Goal: Task Accomplishment & Management: Use online tool/utility

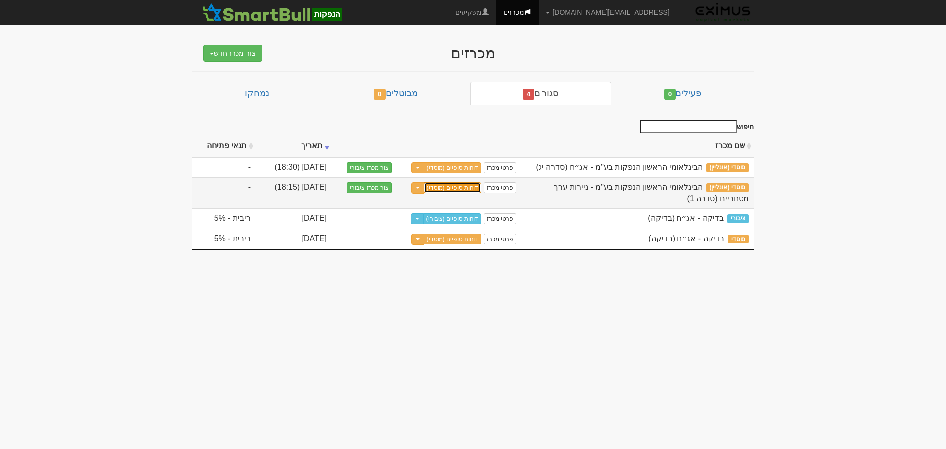
click at [454, 187] on link "דוחות סופיים (מוסדי)" at bounding box center [453, 187] width 58 height 11
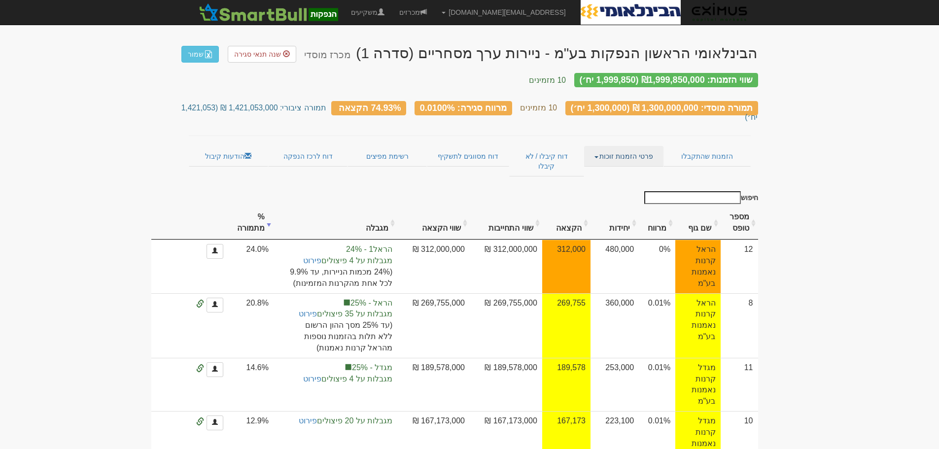
click at [635, 146] on link "פרטי הזמנות זוכות" at bounding box center [623, 156] width 79 height 21
click at [630, 169] on link "אנשי קשר וחשבונות" at bounding box center [624, 175] width 78 height 13
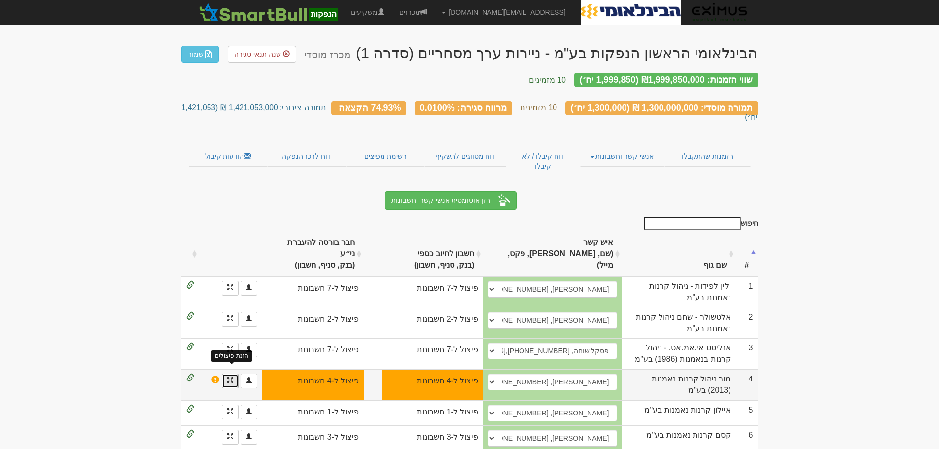
click at [231, 377] on span at bounding box center [230, 380] width 6 height 6
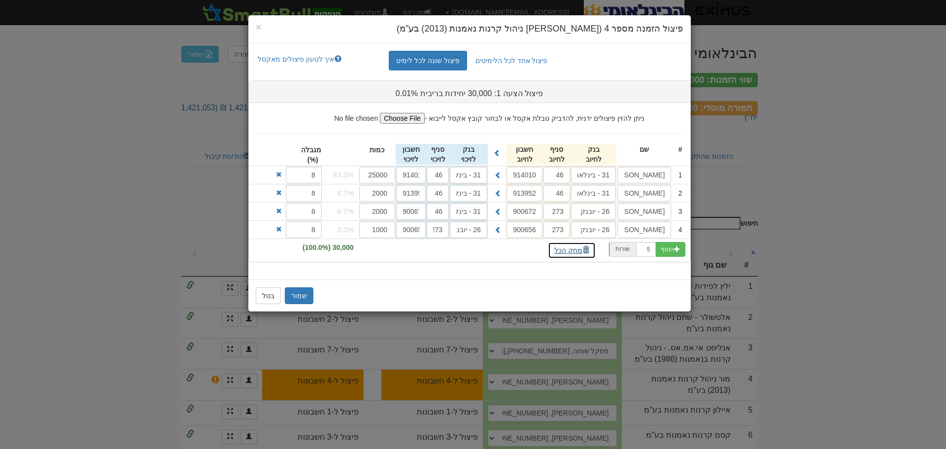
click at [583, 249] on span "button" at bounding box center [586, 249] width 7 height 7
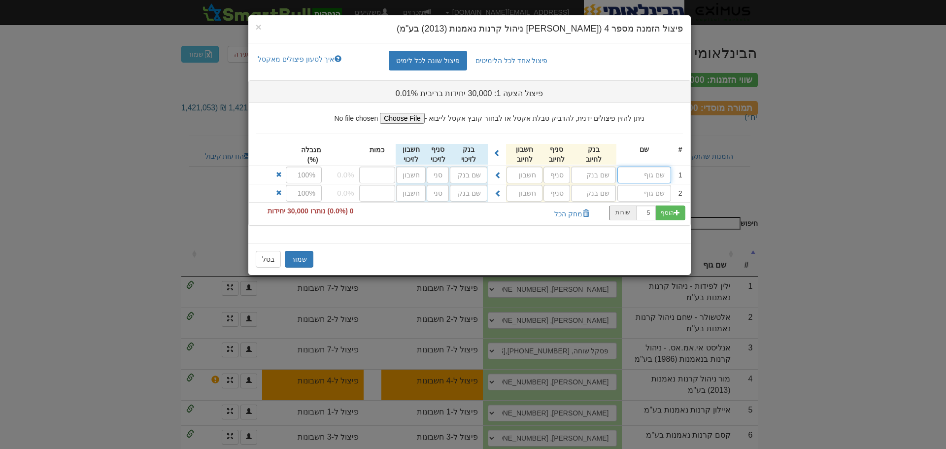
click at [643, 175] on input "text" at bounding box center [645, 175] width 54 height 17
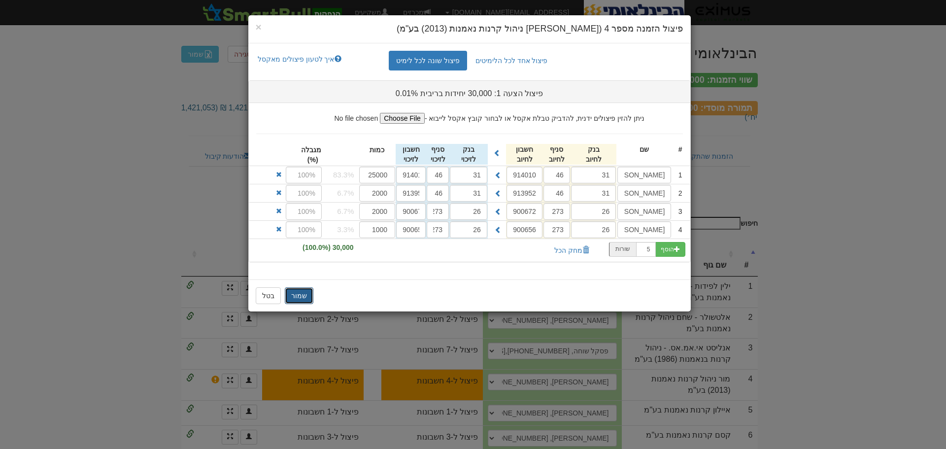
click at [297, 296] on button "שמור" at bounding box center [299, 295] width 29 height 17
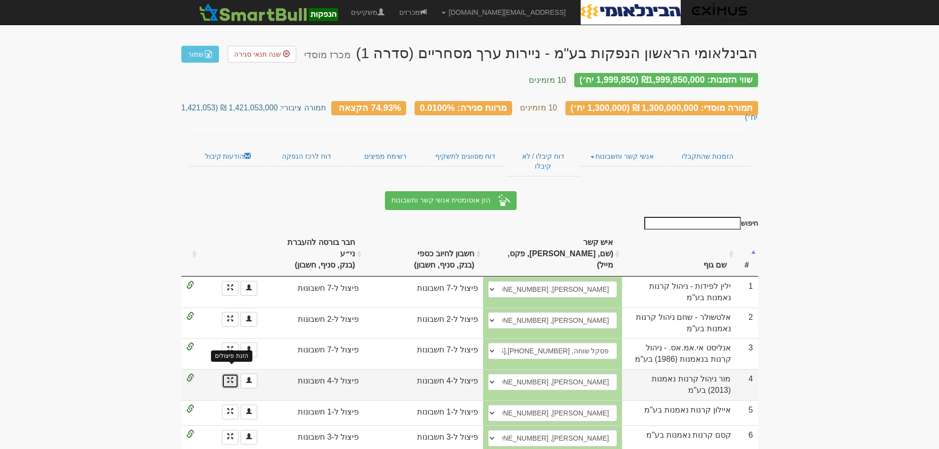
click at [231, 377] on span at bounding box center [230, 380] width 6 height 6
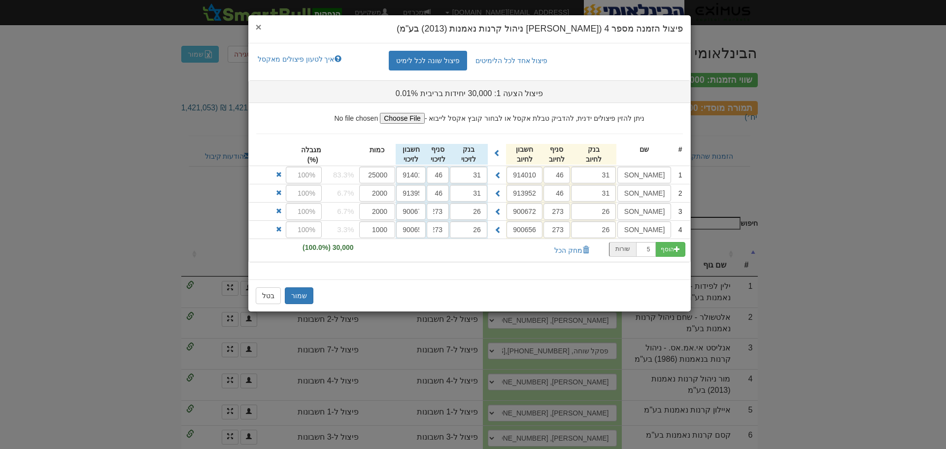
click at [257, 27] on span "×" at bounding box center [259, 26] width 6 height 11
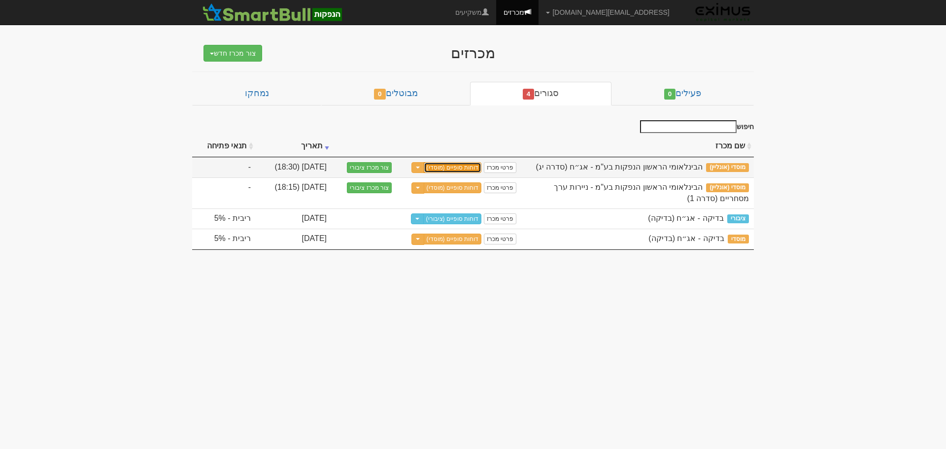
click at [465, 168] on link "דוחות סופיים (מוסדי)" at bounding box center [453, 167] width 58 height 11
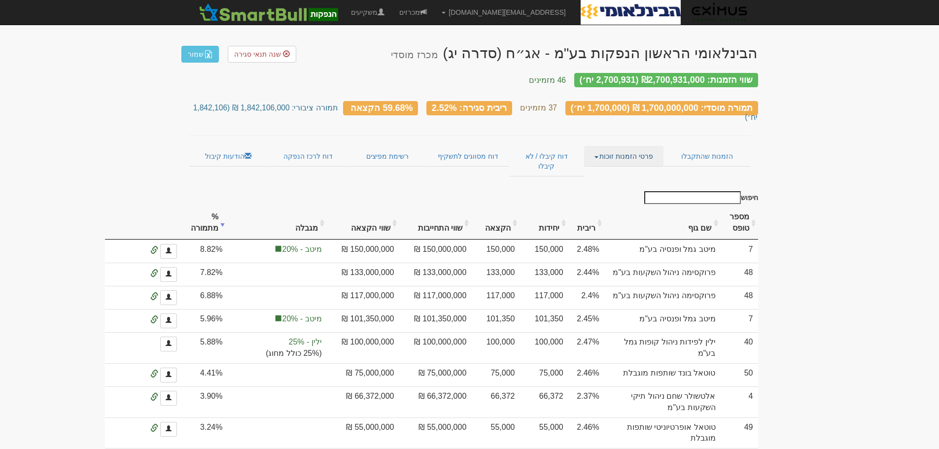
click at [630, 146] on link "פרטי הזמנות זוכות" at bounding box center [623, 156] width 79 height 21
click at [632, 169] on link "אנשי קשר וחשבונות" at bounding box center [624, 175] width 78 height 13
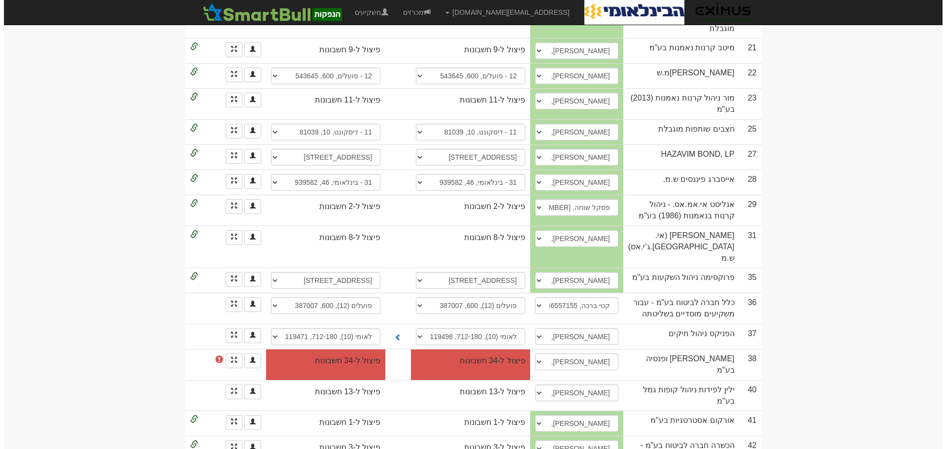
scroll to position [789, 0]
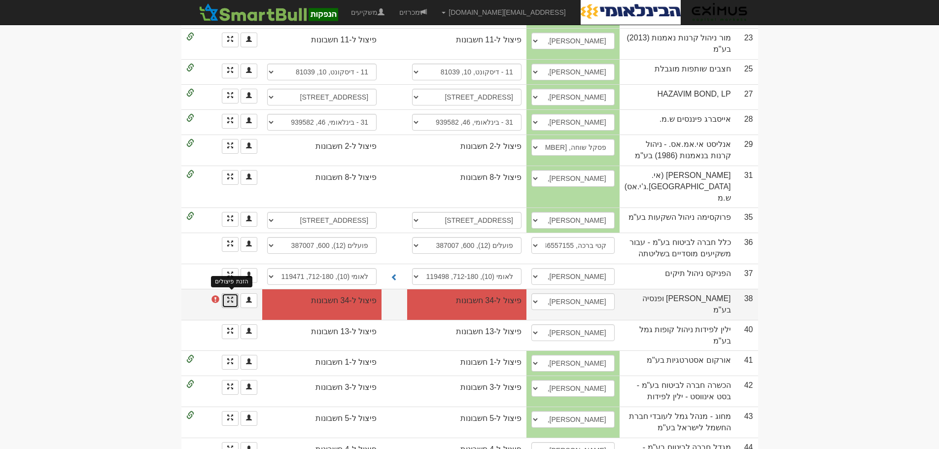
click at [230, 297] on span at bounding box center [230, 300] width 6 height 6
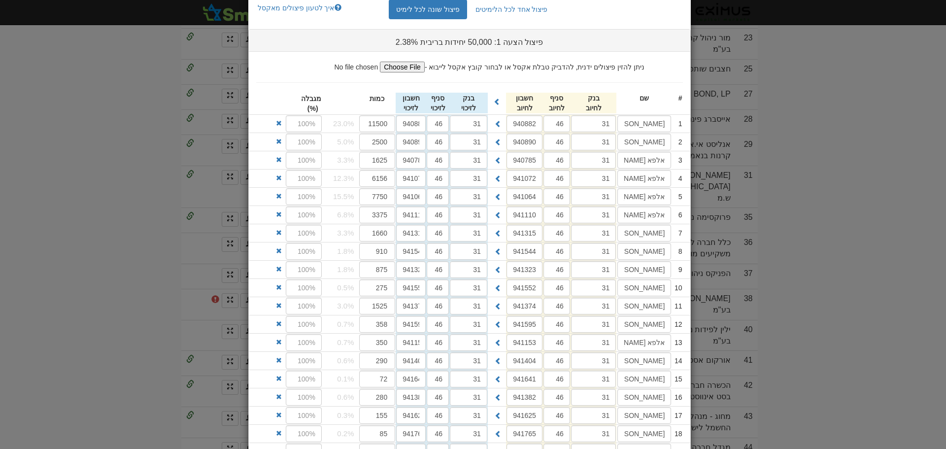
scroll to position [0, 0]
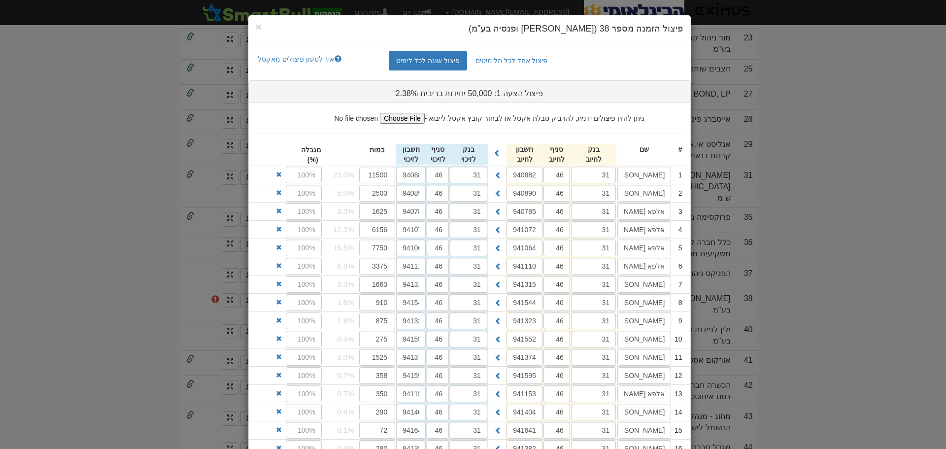
click at [75, 229] on div "× פיצול הזמנה מספר 38 (מור גמל ופנסיה בע"מ) פיצול אחד לכל הלימיטים פיצול שונה ל…" at bounding box center [473, 224] width 946 height 449
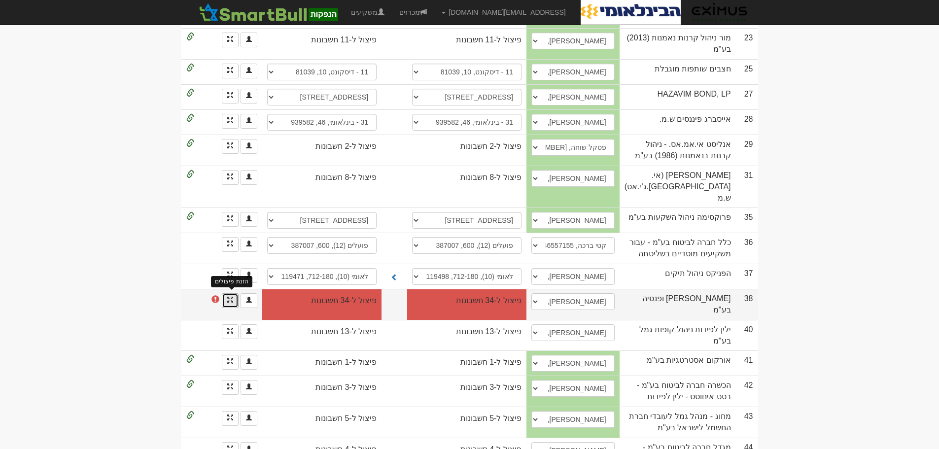
click at [229, 297] on span at bounding box center [230, 300] width 6 height 6
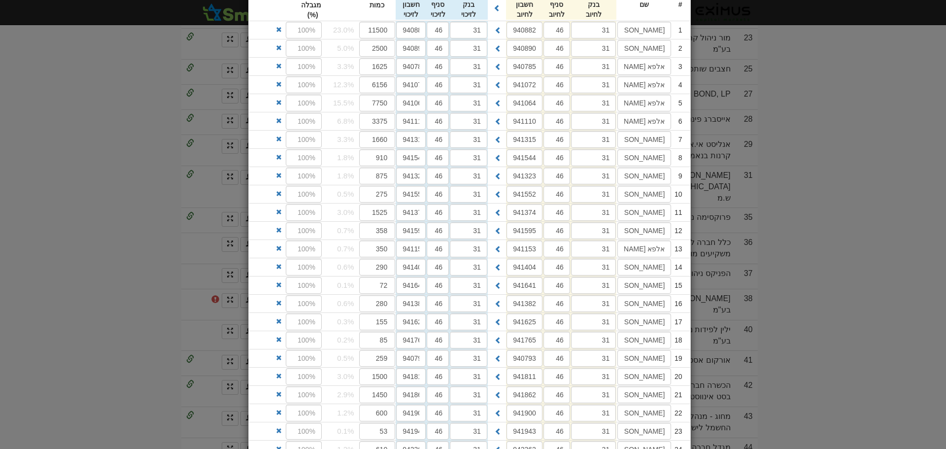
scroll to position [396, 0]
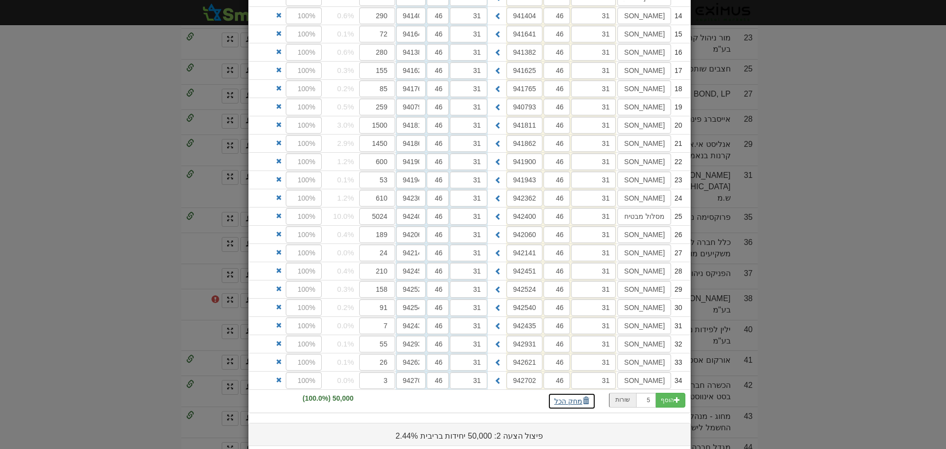
click at [579, 400] on button "מחק הכל" at bounding box center [572, 401] width 48 height 17
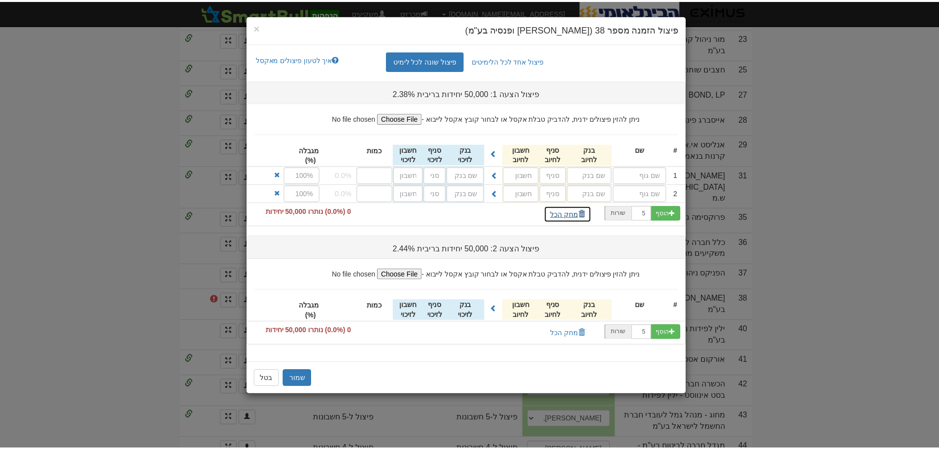
scroll to position [0, 0]
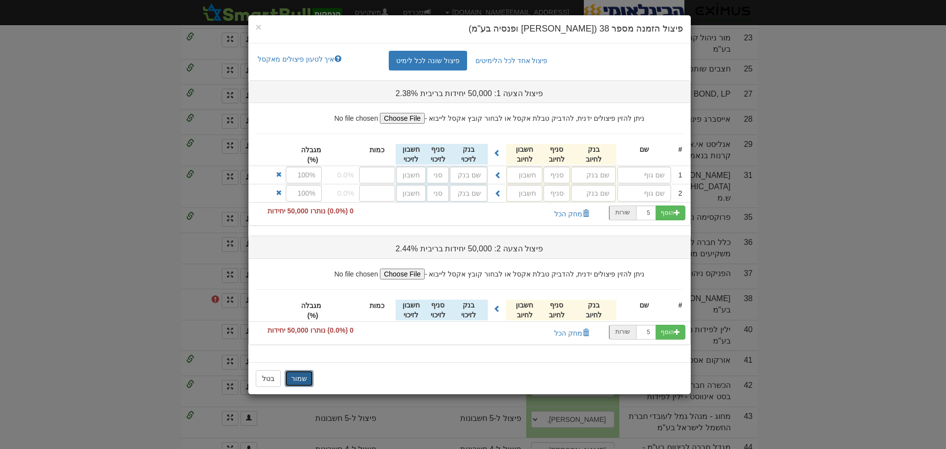
click at [298, 380] on button "שמור" at bounding box center [299, 378] width 29 height 17
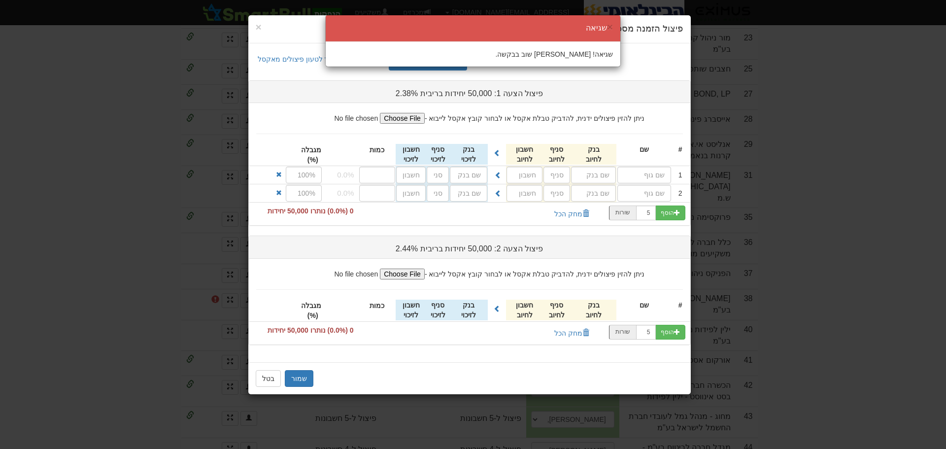
click at [265, 379] on div "× שגיאה שגיאה! נסה שוב בבקשה." at bounding box center [473, 224] width 946 height 449
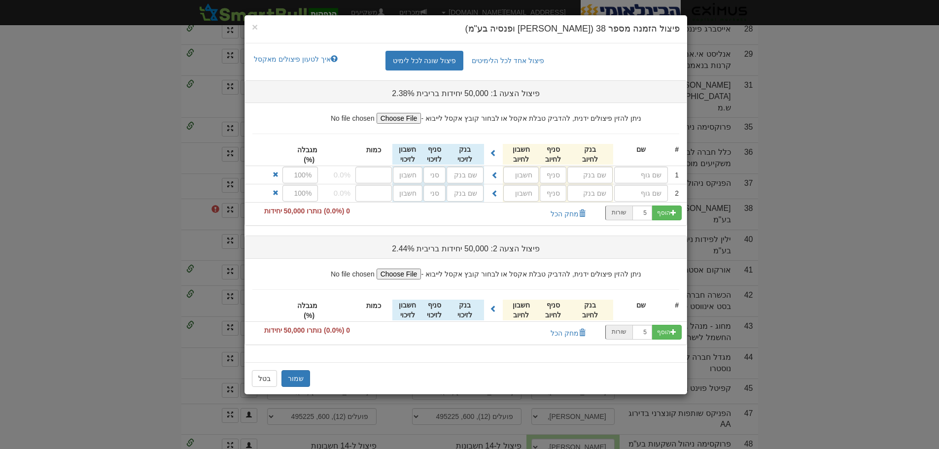
scroll to position [942, 0]
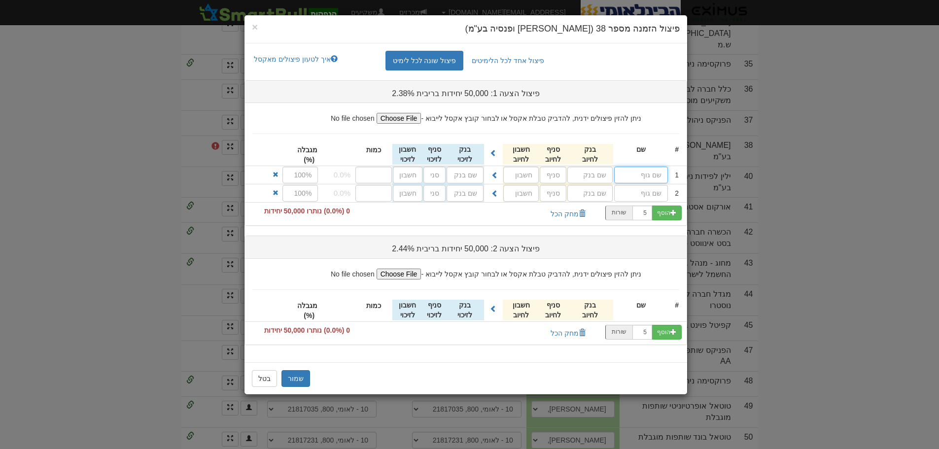
click at [640, 174] on input "text" at bounding box center [641, 175] width 54 height 17
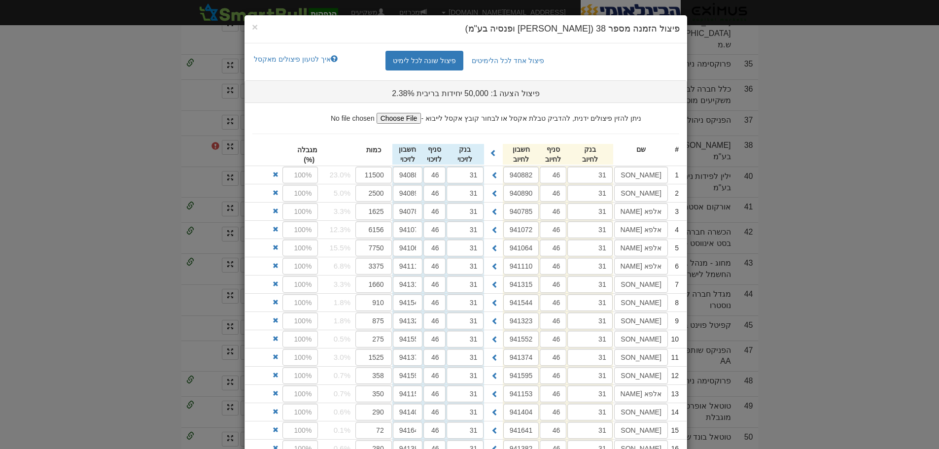
drag, startPoint x: 461, startPoint y: 31, endPoint x: 468, endPoint y: 3, distance: 28.9
click at [468, 3] on div "× פיצול הזמנה מספר 38 (מור גמל ופנסיה בע"מ) פיצול אחד לכל הלימיטים פיצול שונה ל…" at bounding box center [469, 224] width 939 height 449
click at [523, 246] on input "941064" at bounding box center [521, 248] width 36 height 17
click at [442, 252] on input "46" at bounding box center [434, 248] width 22 height 17
click at [256, 26] on span "×" at bounding box center [255, 26] width 6 height 11
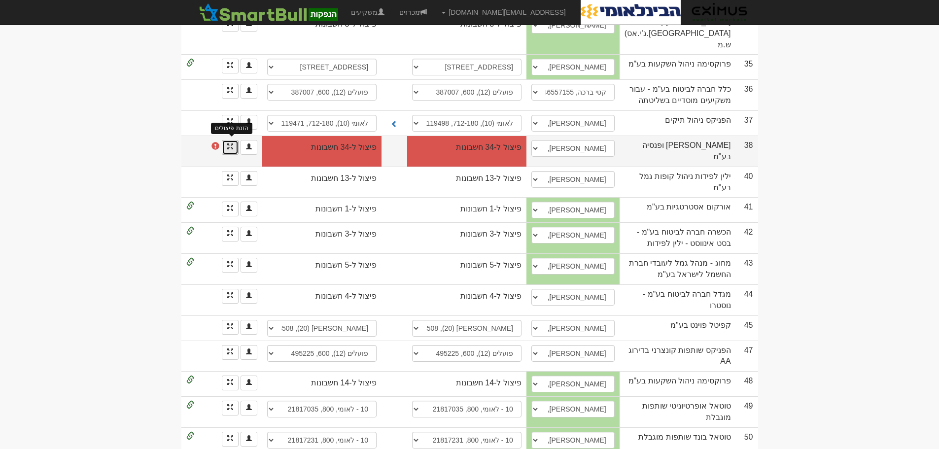
click at [227, 143] on span at bounding box center [230, 146] width 6 height 6
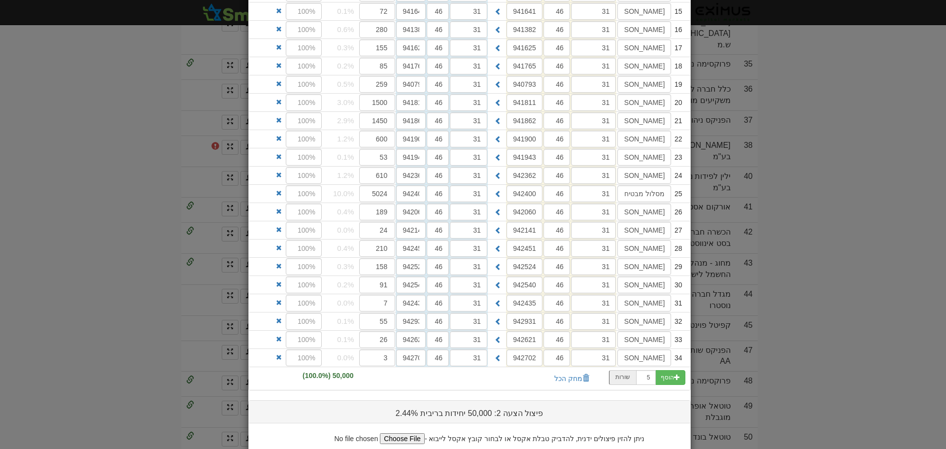
scroll to position [542, 0]
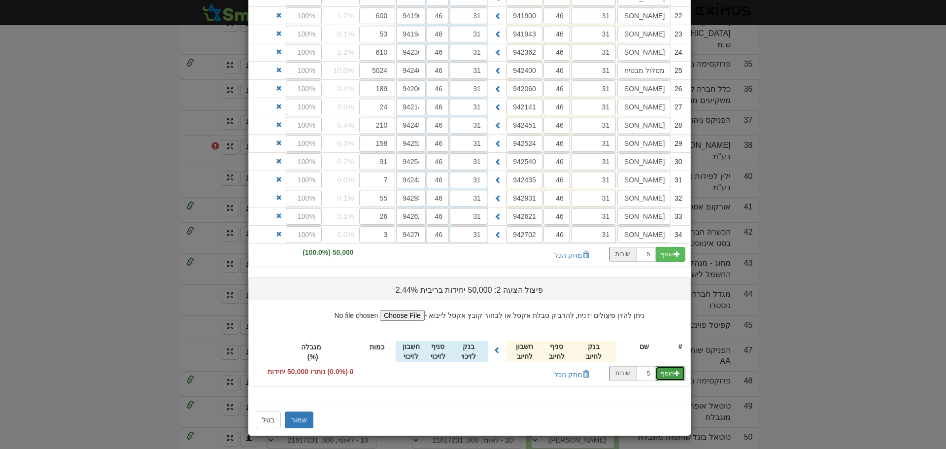
click at [680, 373] on span "button" at bounding box center [677, 373] width 6 height 6
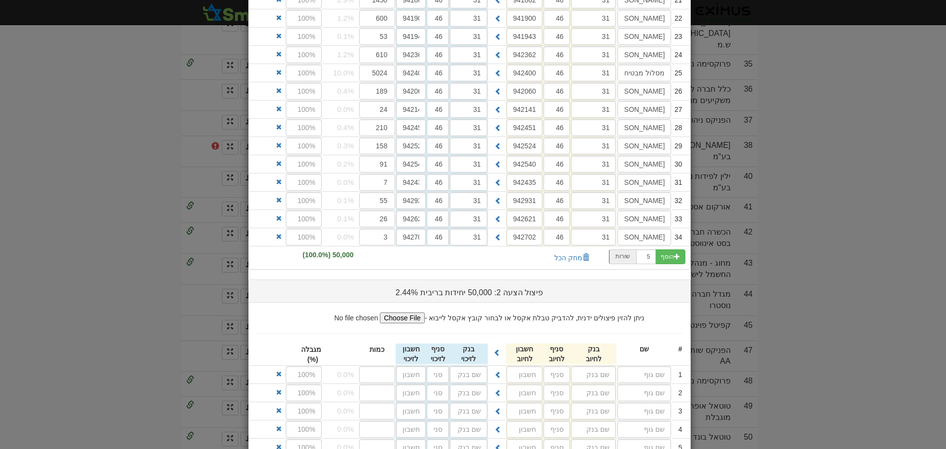
scroll to position [635, 0]
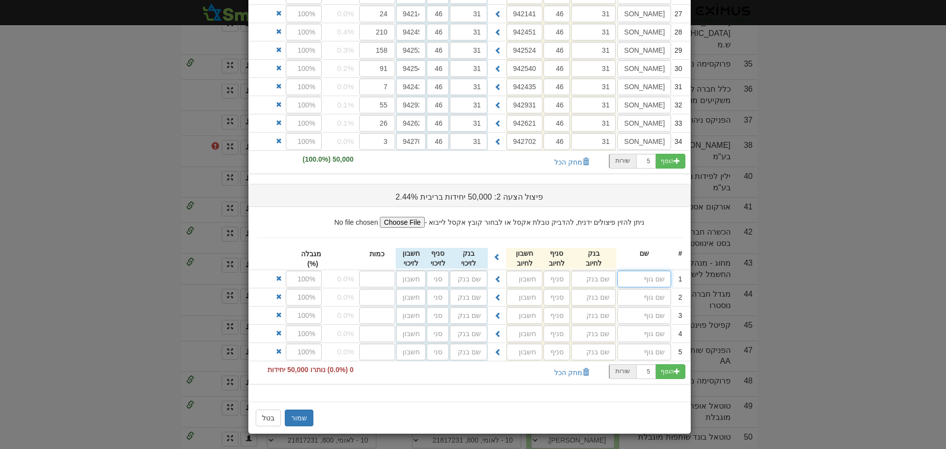
click at [639, 280] on input "text" at bounding box center [645, 279] width 54 height 17
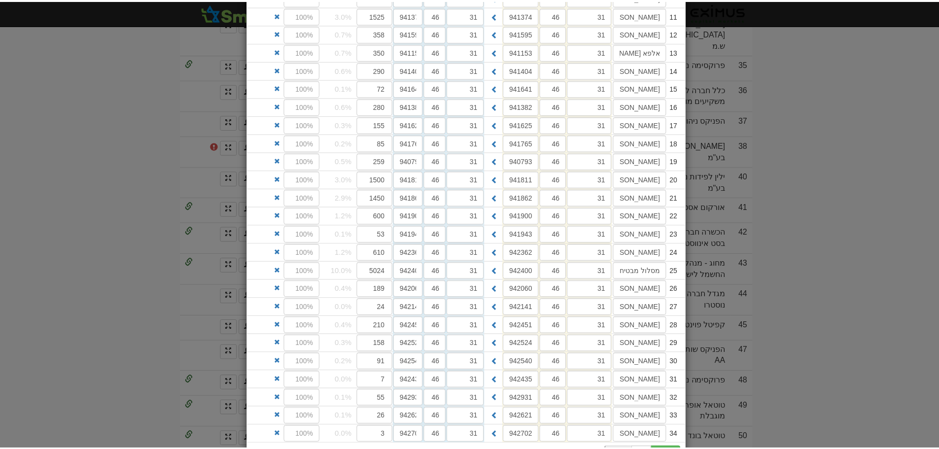
scroll to position [1164, 0]
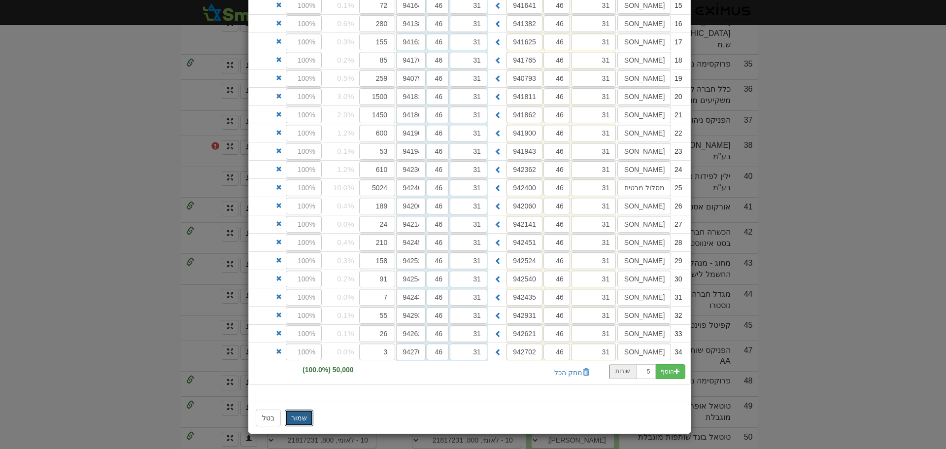
click at [303, 420] on button "שמור" at bounding box center [299, 418] width 29 height 17
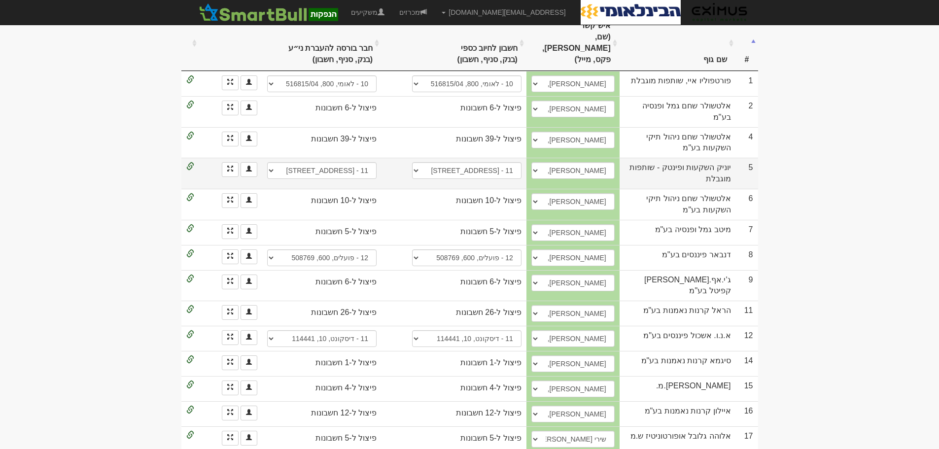
scroll to position [203, 0]
